Goal: Information Seeking & Learning: Find specific fact

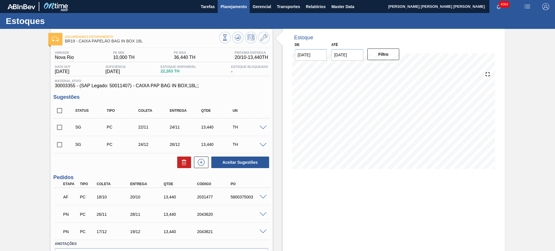
click at [234, 7] on span "Planejamento" at bounding box center [234, 6] width 26 height 7
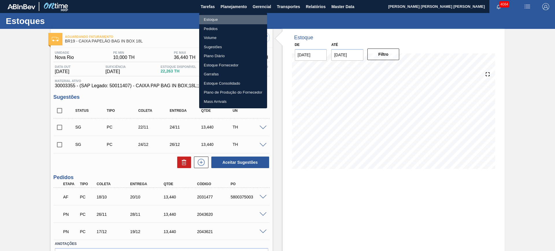
click at [220, 19] on li "Estoque" at bounding box center [233, 19] width 68 height 9
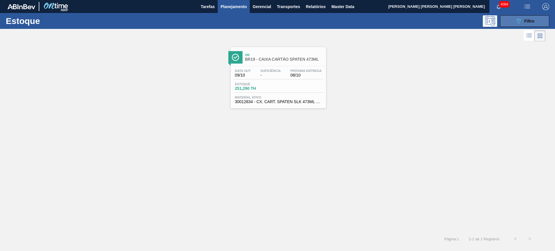
click at [510, 20] on button "089F7B8B-B2A5-4AFE-B5C0-19BA573D28AC Filtro" at bounding box center [524, 21] width 49 height 12
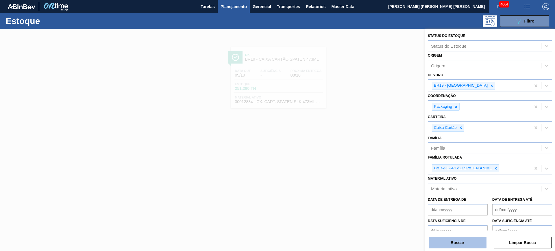
click at [467, 245] on button "Buscar" at bounding box center [458, 243] width 58 height 12
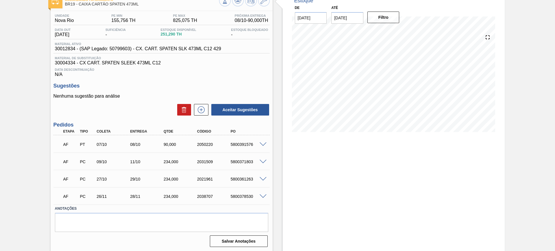
scroll to position [38, 0]
click at [240, 144] on div "5800391576" at bounding box center [248, 143] width 38 height 5
copy div "5800391576"
